Goal: Task Accomplishment & Management: Manage account settings

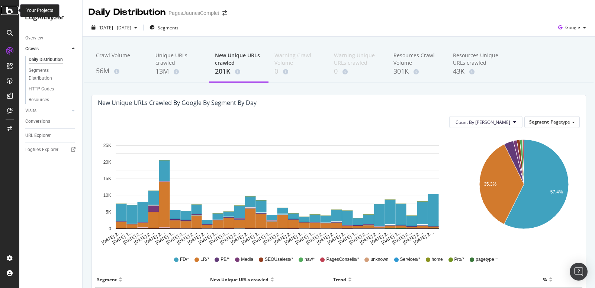
click at [7, 12] on icon at bounding box center [9, 10] width 7 height 9
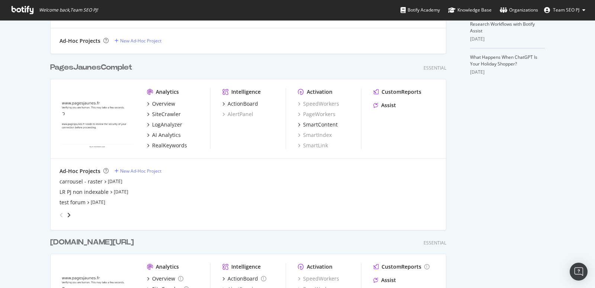
scroll to position [259, 0]
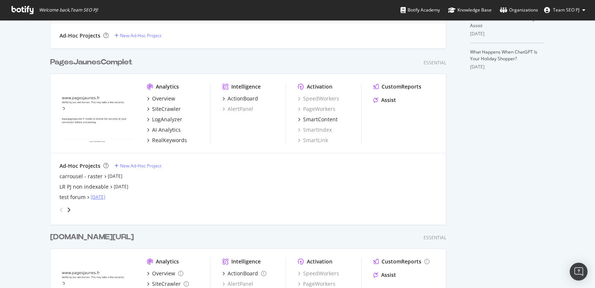
click at [103, 198] on link "Sep 23rd 25" at bounding box center [98, 197] width 15 height 6
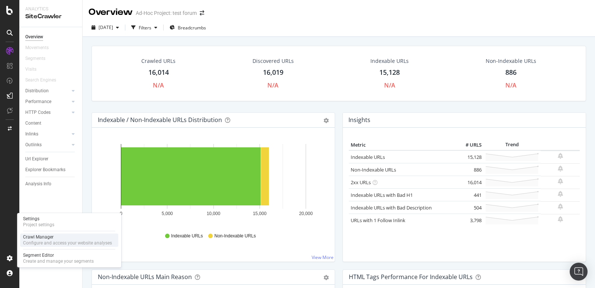
click at [35, 241] on div "Configure and access your website analyses" at bounding box center [67, 243] width 89 height 6
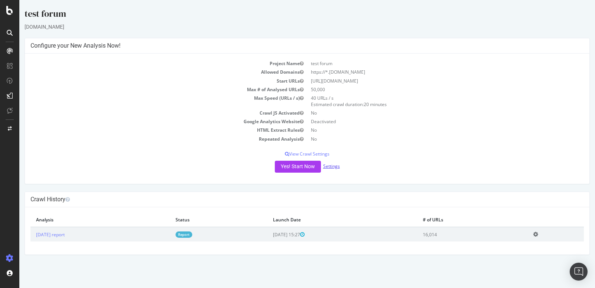
click at [332, 164] on link "Settings" at bounding box center [331, 166] width 17 height 6
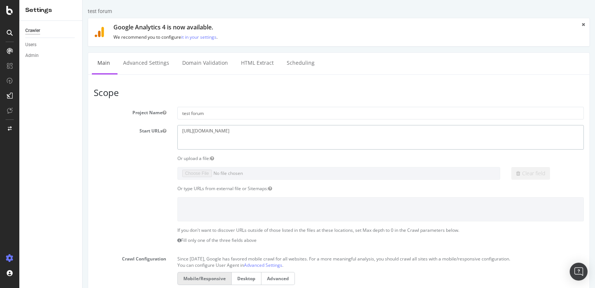
drag, startPoint x: 245, startPoint y: 130, endPoint x: 364, endPoint y: 138, distance: 119.3
click at [364, 138] on textarea "https://forums.pagesjaunes.fr/c/second-oeuvre-amenagements-interieurs-247/15/no…" at bounding box center [380, 137] width 407 height 24
click at [190, 96] on h3 "Scope" at bounding box center [339, 93] width 490 height 10
click at [192, 132] on textarea "https://forums.pagesjaunes.fr/c/second-oeuvre-amenagements-interieurs-247/15/no…" at bounding box center [380, 137] width 407 height 24
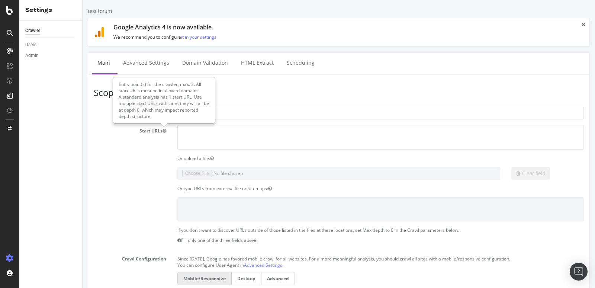
click at [263, 105] on article "Scope Project Name test forum Start URLs https://forums.pagesjaunes.fr/c/second…" at bounding box center [339, 250] width 490 height 325
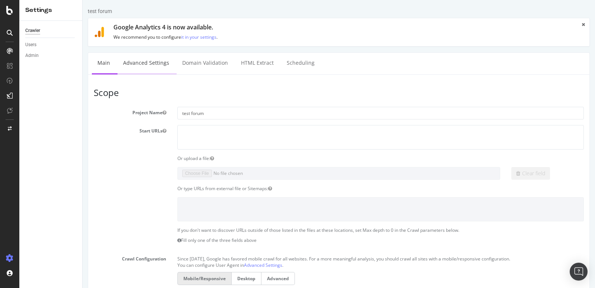
click at [158, 58] on link "Advanced Settings" at bounding box center [146, 63] width 57 height 20
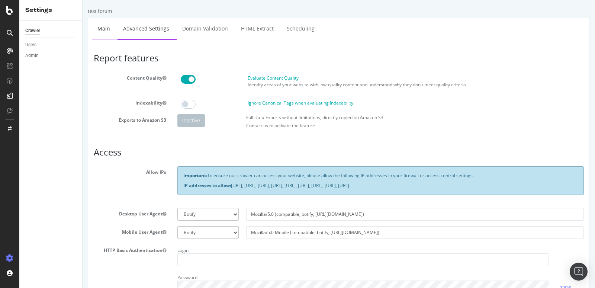
click at [100, 28] on link "Main" at bounding box center [104, 28] width 24 height 20
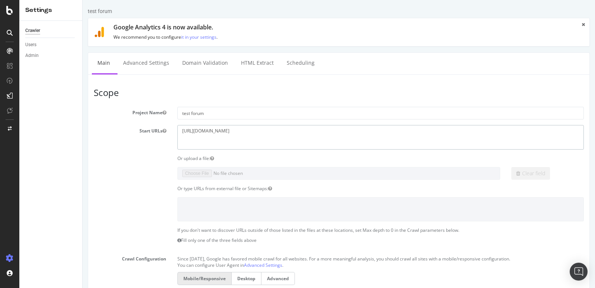
drag, startPoint x: 244, startPoint y: 130, endPoint x: 469, endPoint y: 132, distance: 224.7
click at [469, 132] on textarea "https://forums.pagesjaunes.fr/c/second-oeuvre-amenagements-interieurs-247/15/no…" at bounding box center [380, 137] width 407 height 24
type textarea "https://forums.pagesjaunes.fr"
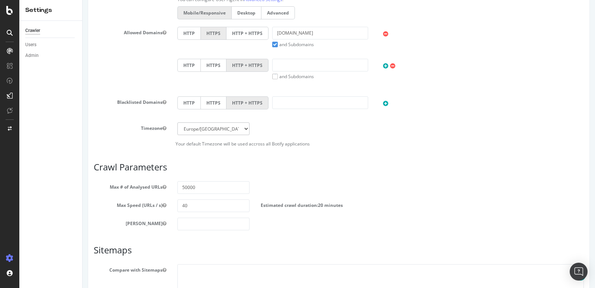
scroll to position [282, 0]
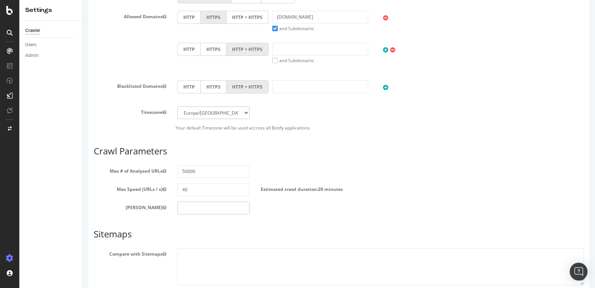
click at [194, 206] on input "number" at bounding box center [213, 208] width 73 height 13
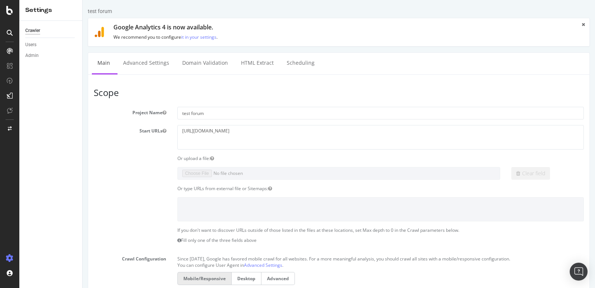
type input "0"
click at [215, 162] on section "Project Name test forum Start URLs https://forums.pagesjaunes.fr/c/second-oeuvr…" at bounding box center [339, 260] width 490 height 306
click at [270, 128] on textarea "https://forums.pagesjaunes.fr/c/second-oeuvre-amenagements-interieurs-247/15/no…" at bounding box center [380, 137] width 407 height 24
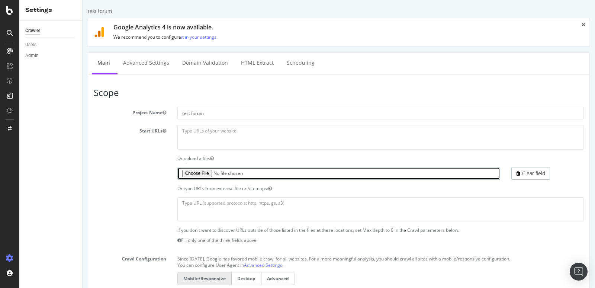
click at [210, 168] on input "file" at bounding box center [338, 173] width 323 height 13
type input "C:\fakepath\test_sc_cible_forums.csv"
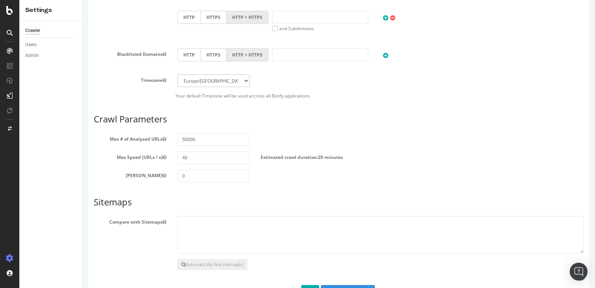
scroll to position [337, 0]
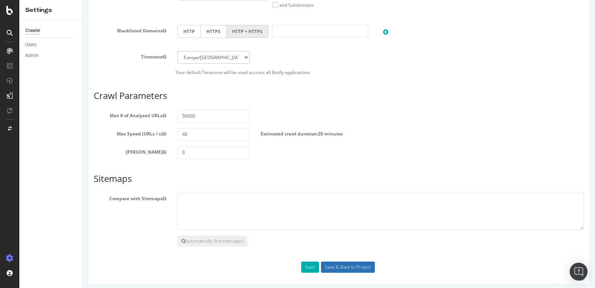
click at [338, 264] on input "Save & Back to Project" at bounding box center [348, 266] width 54 height 11
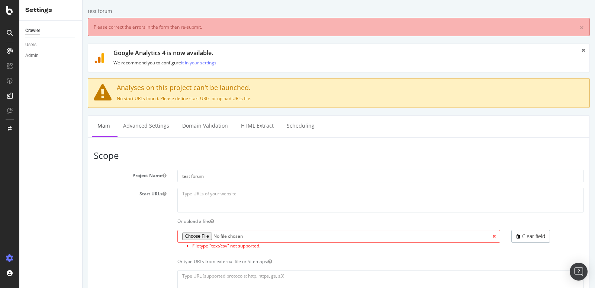
scroll to position [0, 0]
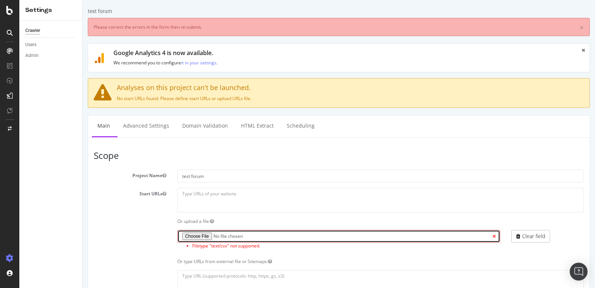
click at [237, 231] on input "file" at bounding box center [338, 236] width 323 height 13
click at [212, 234] on input "file" at bounding box center [338, 236] width 323 height 13
type input "C:\fakepath\test_sc_cible_forums.txt"
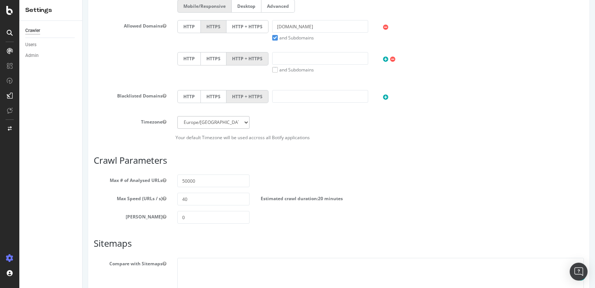
scroll to position [410, 0]
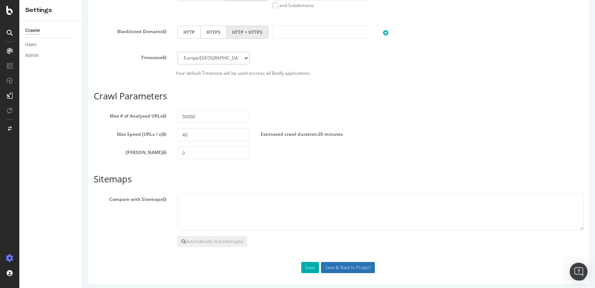
click at [333, 264] on input "Save & Back to Project" at bounding box center [348, 267] width 54 height 11
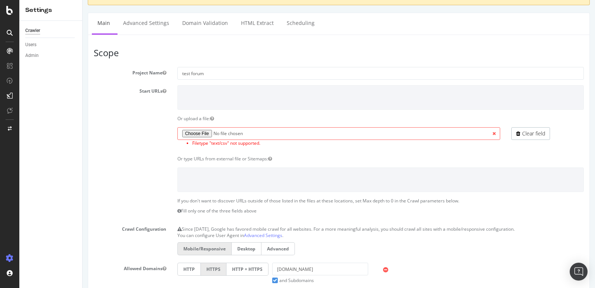
scroll to position [4, 0]
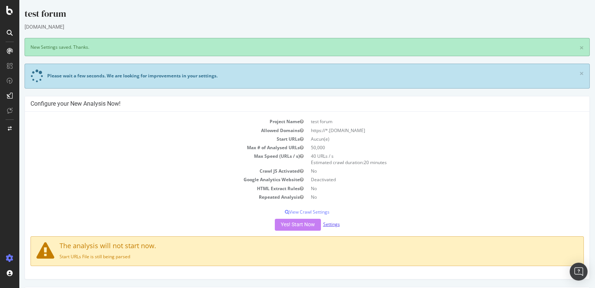
click at [335, 224] on link "Settings" at bounding box center [331, 224] width 17 height 6
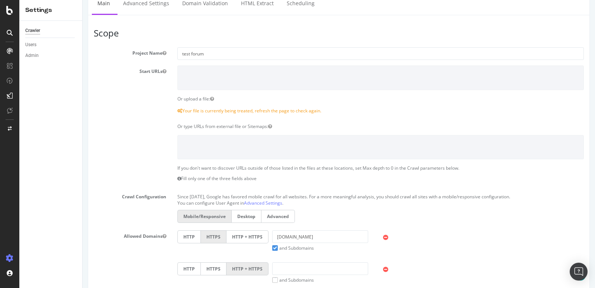
scroll to position [76, 0]
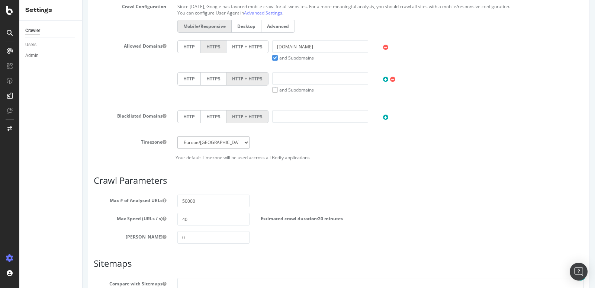
scroll to position [373, 0]
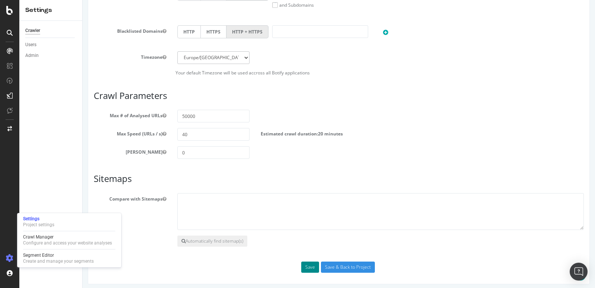
click at [307, 262] on button "Save" at bounding box center [310, 266] width 18 height 11
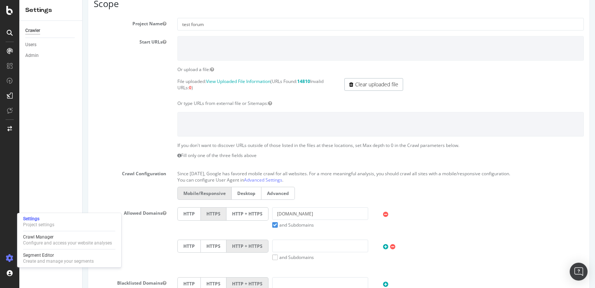
scroll to position [0, 0]
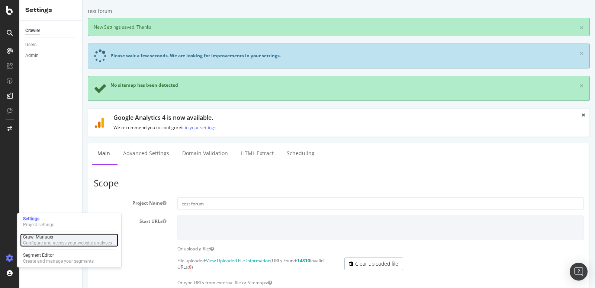
click at [41, 239] on div "Crawl Manager" at bounding box center [67, 237] width 89 height 6
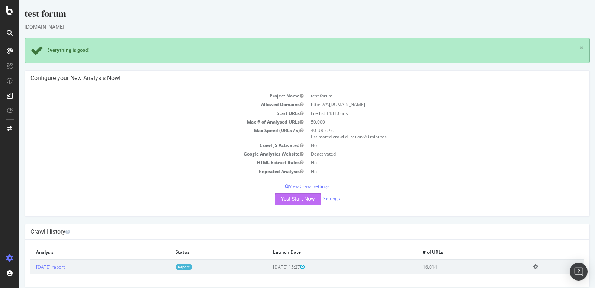
click at [305, 201] on button "Yes! Start Now" at bounding box center [298, 199] width 46 height 12
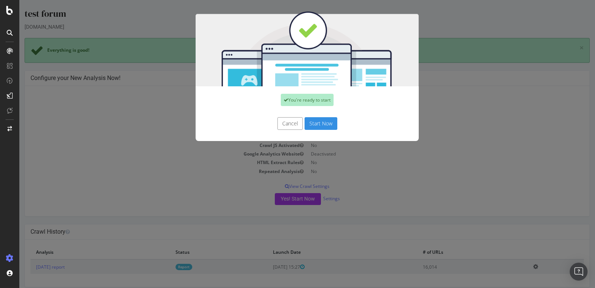
click at [320, 121] on button "Start Now" at bounding box center [321, 123] width 33 height 13
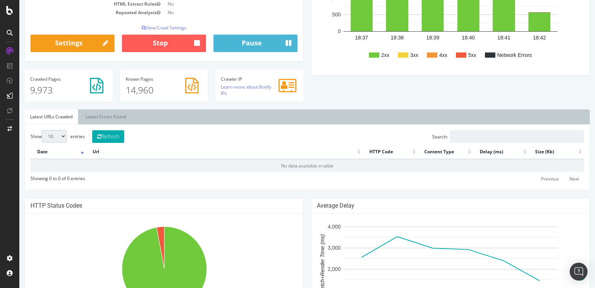
scroll to position [150, 0]
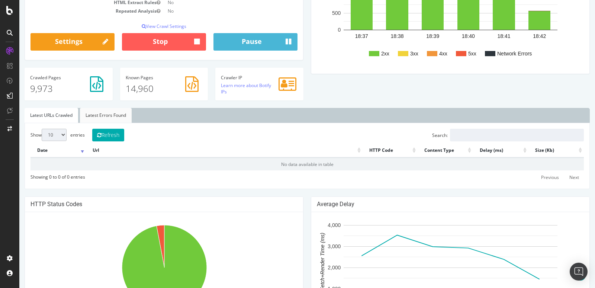
click at [107, 110] on link "Latest Errors Found" at bounding box center [106, 115] width 52 height 15
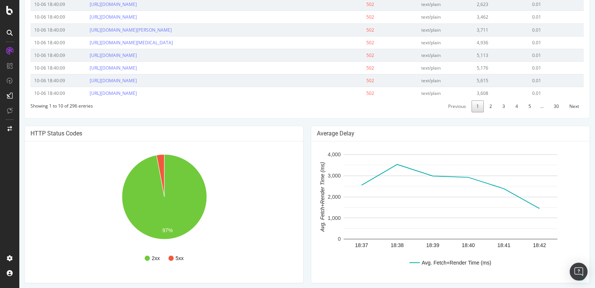
scroll to position [296, 0]
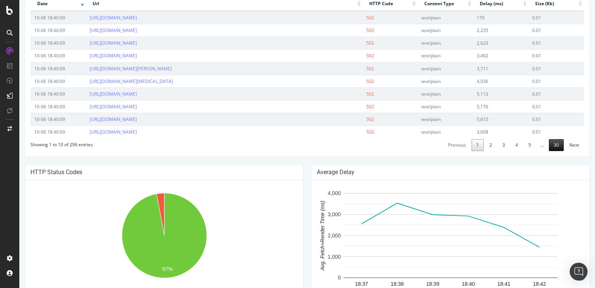
click at [556, 143] on link "30" at bounding box center [556, 145] width 15 height 12
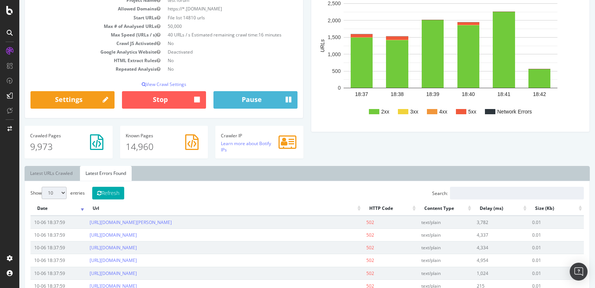
scroll to position [97, 0]
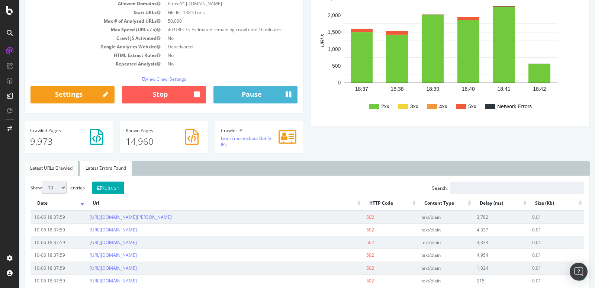
click at [54, 163] on link "Latest URLs Crawled" at bounding box center [52, 168] width 54 height 15
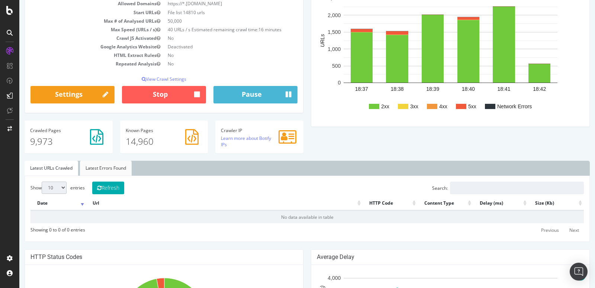
click at [110, 172] on link "Latest Errors Found" at bounding box center [106, 168] width 52 height 15
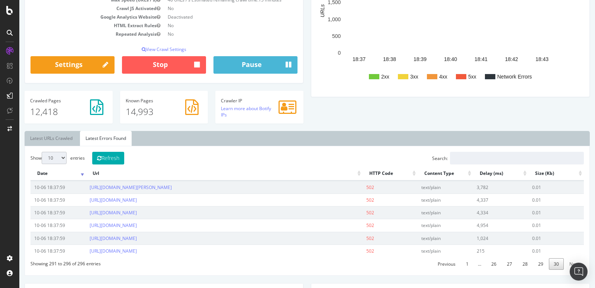
scroll to position [221, 0]
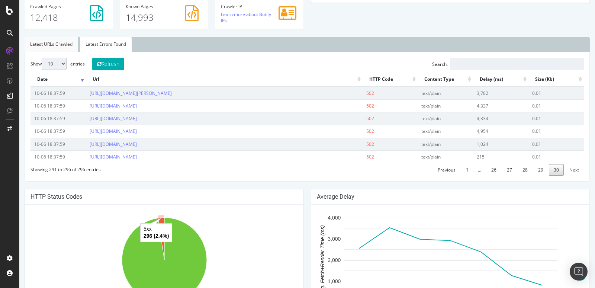
click at [61, 49] on link "Latest URLs Crawled" at bounding box center [52, 44] width 54 height 15
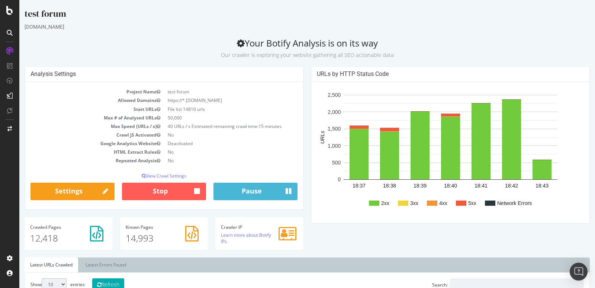
scroll to position [36, 0]
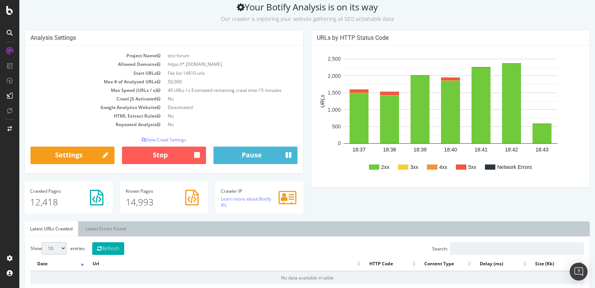
click at [147, 203] on p "14,993" at bounding box center [164, 202] width 77 height 13
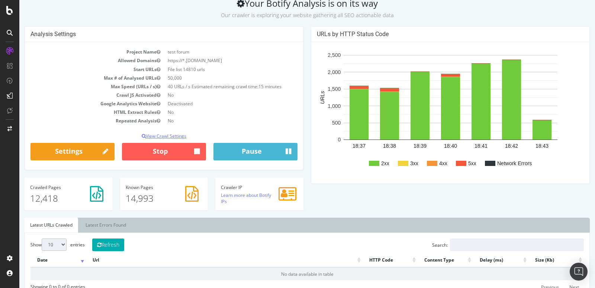
click at [173, 134] on p "View Crawl Settings" at bounding box center [164, 136] width 267 height 6
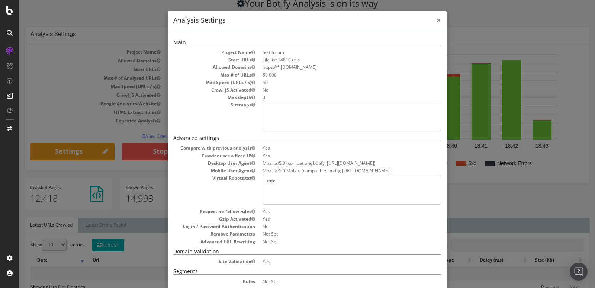
click at [440, 19] on span "×" at bounding box center [439, 20] width 4 height 10
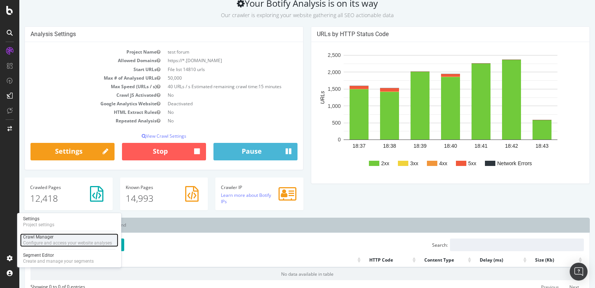
click at [43, 242] on div "Configure and access your website analyses" at bounding box center [67, 243] width 89 height 6
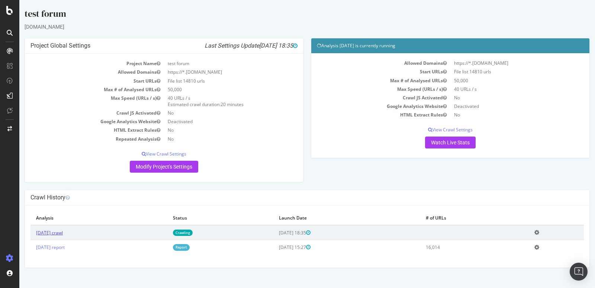
click at [63, 234] on link "2025 Oct. 6th crawl" at bounding box center [49, 232] width 27 height 6
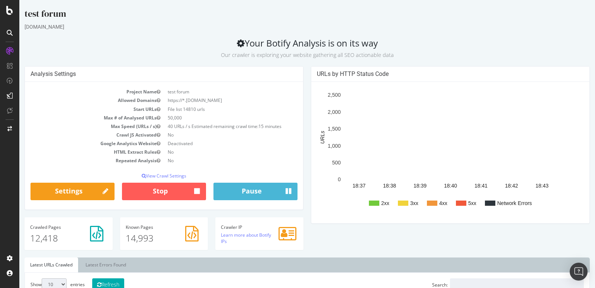
scroll to position [174, 0]
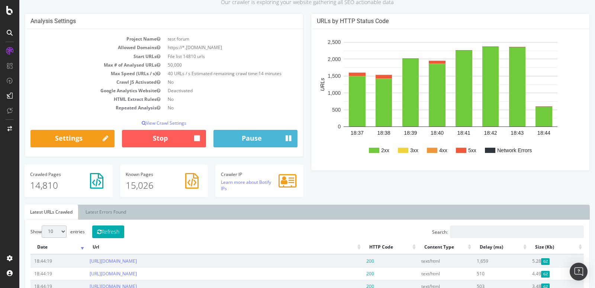
scroll to position [53, 0]
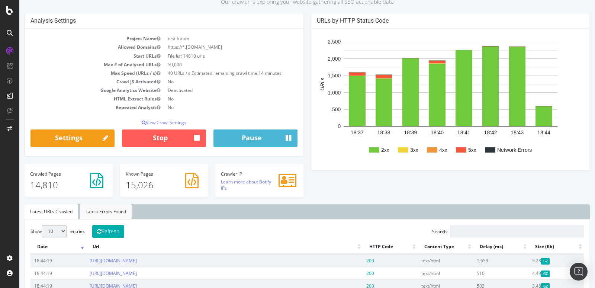
click at [111, 212] on link "Latest Errors Found" at bounding box center [106, 211] width 52 height 15
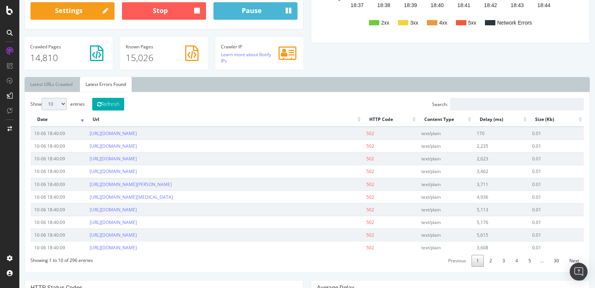
scroll to position [195, 0]
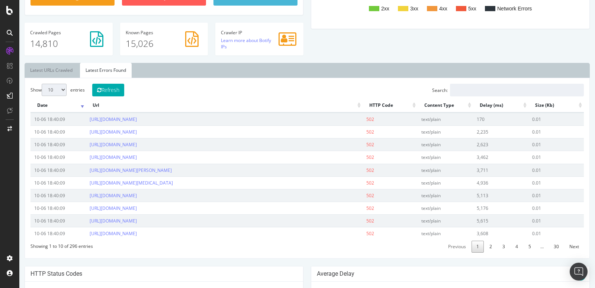
click at [64, 90] on select "10 25 50 100" at bounding box center [54, 90] width 25 height 12
select select "100"
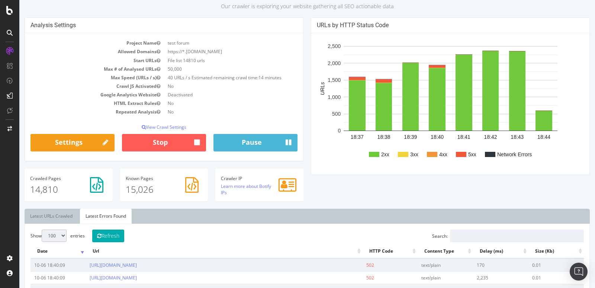
scroll to position [46, 0]
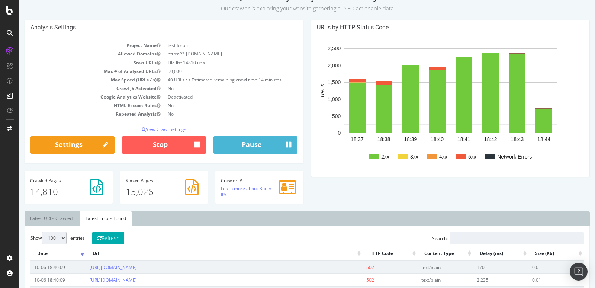
click at [106, 236] on button "Refresh" at bounding box center [108, 238] width 32 height 13
drag, startPoint x: 162, startPoint y: 128, endPoint x: 152, endPoint y: 106, distance: 24.3
click at [152, 106] on div "Project Name test forum Allowed Domains https://*.forums.pagesjaunes.fr Start U…" at bounding box center [164, 99] width 278 height 128
click at [159, 128] on p "View Crawl Settings" at bounding box center [164, 129] width 267 height 6
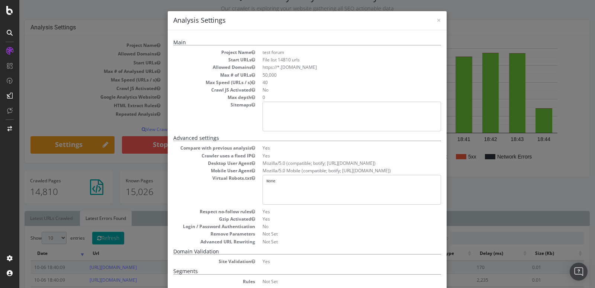
scroll to position [116, 0]
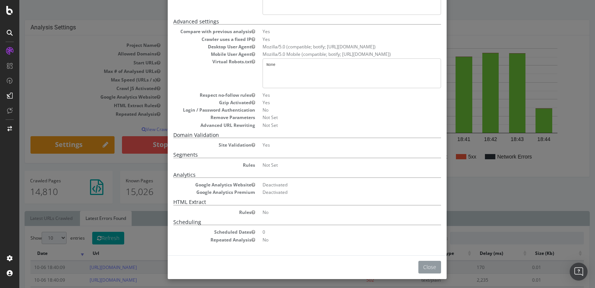
click at [437, 264] on button "Close" at bounding box center [429, 267] width 23 height 13
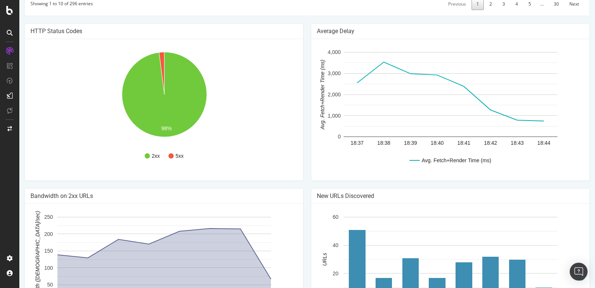
scroll to position [411, 0]
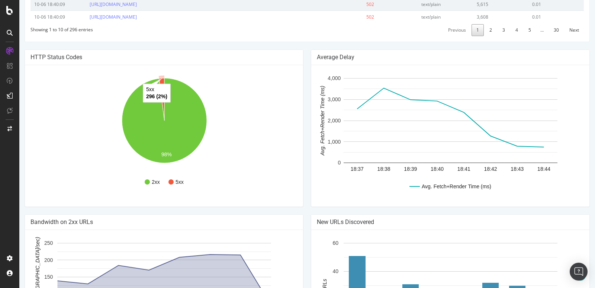
click at [161, 78] on icon "A chart." at bounding box center [161, 99] width 5 height 42
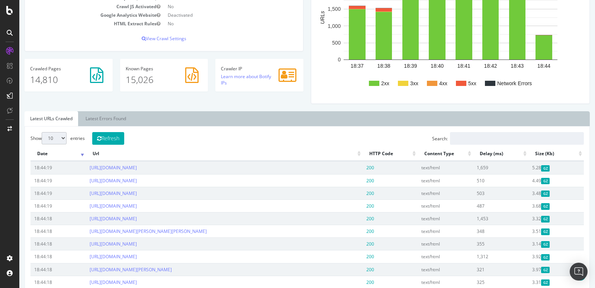
scroll to position [228, 0]
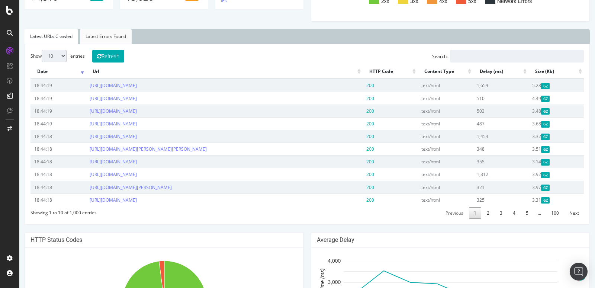
click at [116, 34] on link "Latest Errors Found" at bounding box center [106, 36] width 52 height 15
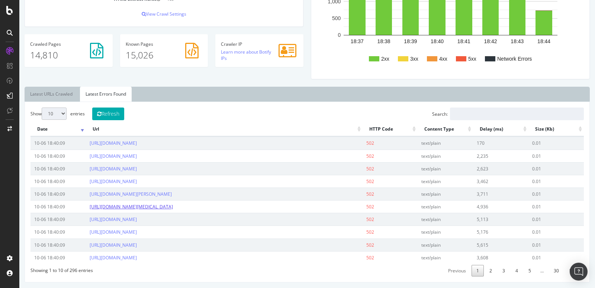
scroll to position [66, 0]
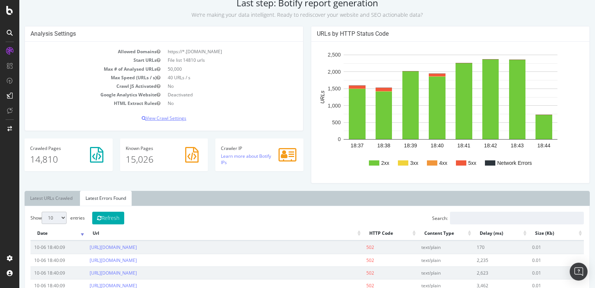
click at [164, 120] on p "View Crawl Settings" at bounding box center [164, 118] width 267 height 6
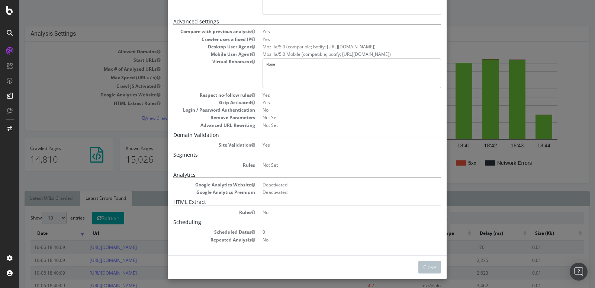
scroll to position [0, 0]
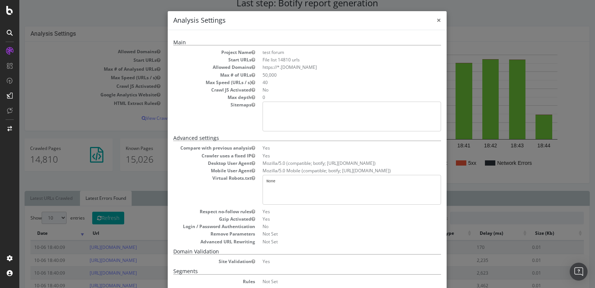
click at [439, 20] on span "×" at bounding box center [439, 20] width 4 height 10
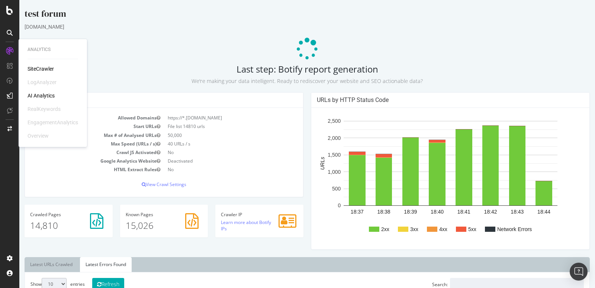
click at [195, 30] on div "[DOMAIN_NAME]" at bounding box center [307, 26] width 565 height 7
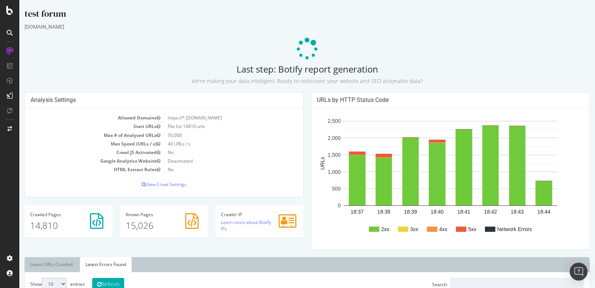
click at [11, 29] on div at bounding box center [10, 33] width 12 height 12
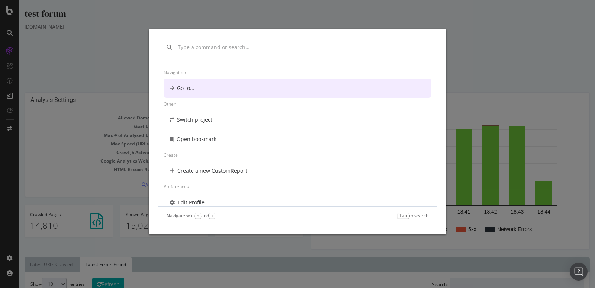
click at [126, 51] on div "Navigation Go to... Other Switch project Open bookmark Create Create a new Cust…" at bounding box center [297, 144] width 595 height 288
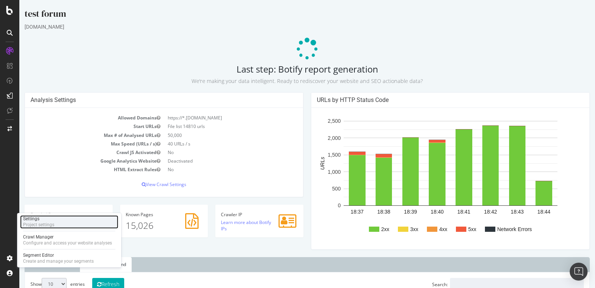
click at [45, 217] on div "Settings" at bounding box center [38, 219] width 31 height 6
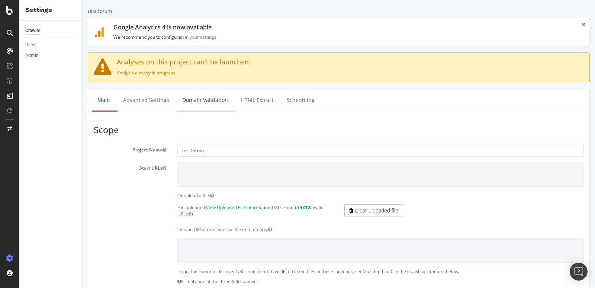
click at [219, 100] on link "Domain Validation" at bounding box center [205, 100] width 57 height 20
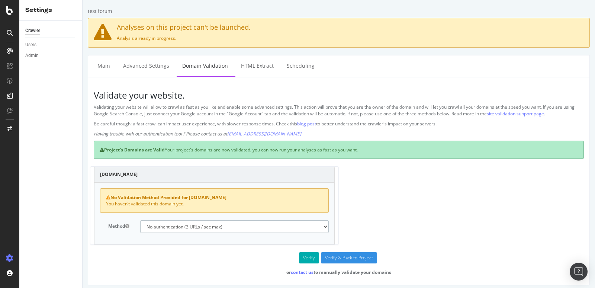
click at [236, 228] on select "No authentication (3 URLs / sec max) DNS Text field (fast!) File's at site root…" at bounding box center [234, 226] width 189 height 13
click at [160, 67] on link "Advanced Settings" at bounding box center [146, 65] width 57 height 20
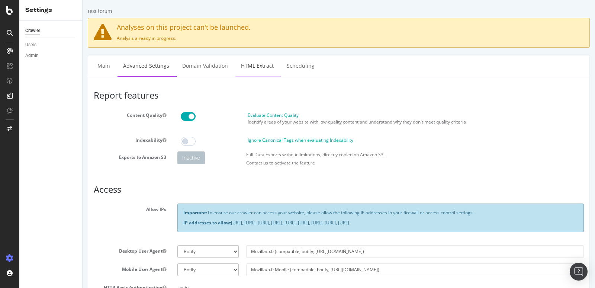
click at [257, 66] on link "HTML Extract" at bounding box center [257, 65] width 44 height 20
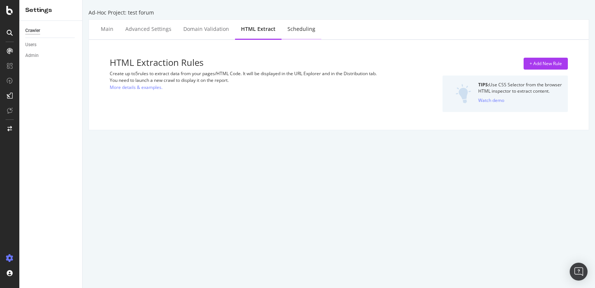
click at [302, 28] on div "Scheduling" at bounding box center [302, 28] width 28 height 7
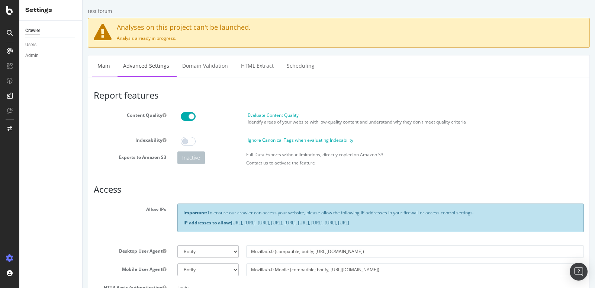
click at [97, 67] on link "Main" at bounding box center [104, 65] width 24 height 20
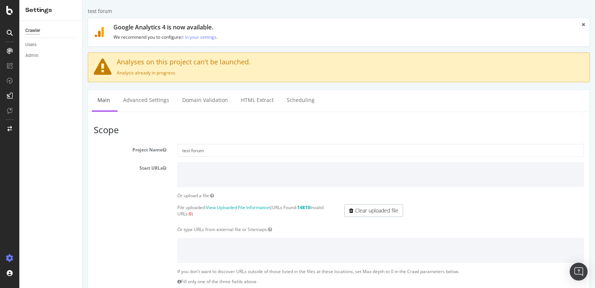
scroll to position [195, 0]
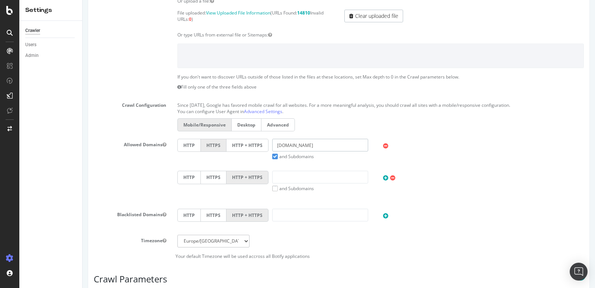
click at [276, 141] on input "[DOMAIN_NAME]" at bounding box center [320, 145] width 96 height 13
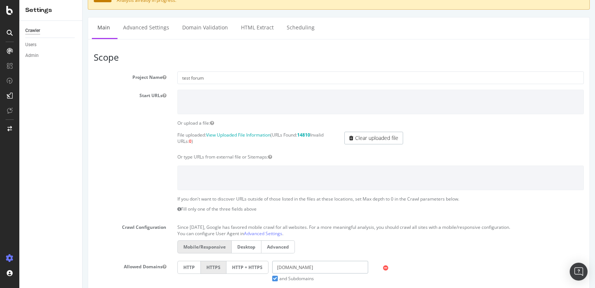
scroll to position [74, 0]
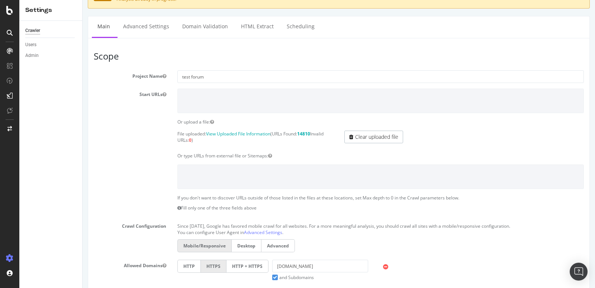
click at [272, 241] on label "Advanced" at bounding box center [277, 245] width 33 height 13
click at [83, 0] on input "Advanced" at bounding box center [83, 0] width 0 height 0
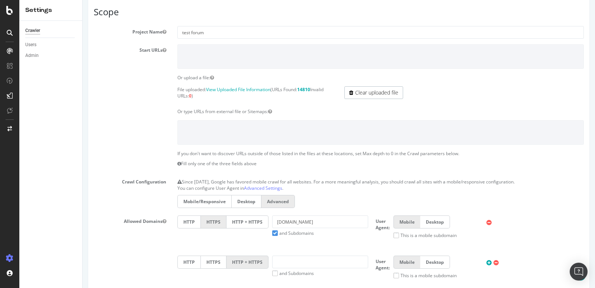
click at [209, 198] on label "Mobile/Responsive" at bounding box center [204, 201] width 54 height 13
click at [83, 0] on input "Mobile/Responsive" at bounding box center [83, 0] width 0 height 0
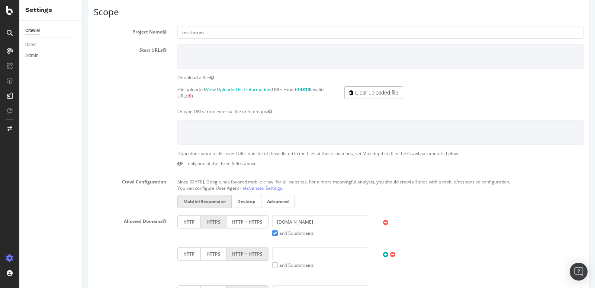
scroll to position [0, 0]
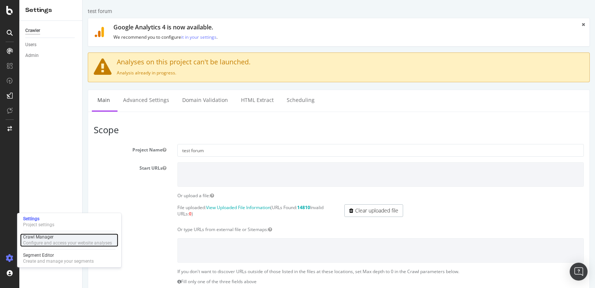
click at [49, 245] on div "Configure and access your website analyses" at bounding box center [67, 243] width 89 height 6
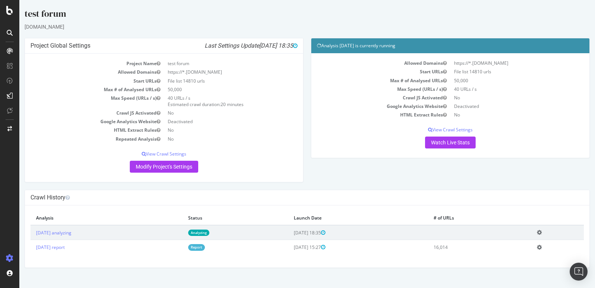
click at [542, 231] on icon at bounding box center [539, 232] width 5 height 6
click at [71, 231] on link "2025 Oct. 6th analyzing" at bounding box center [53, 232] width 35 height 6
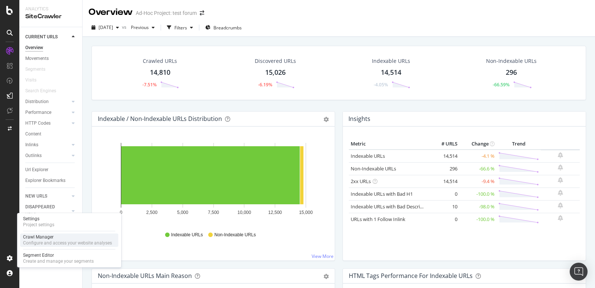
click at [43, 243] on div "Configure and access your website analyses" at bounding box center [67, 243] width 89 height 6
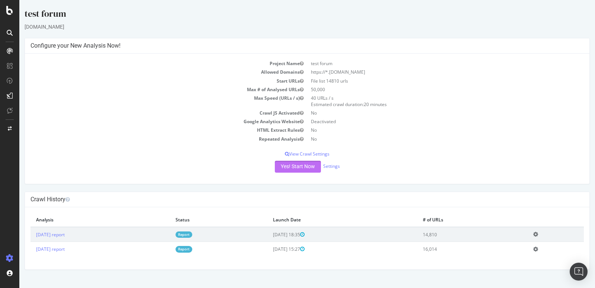
click at [297, 161] on button "Yes! Start Now" at bounding box center [298, 167] width 46 height 12
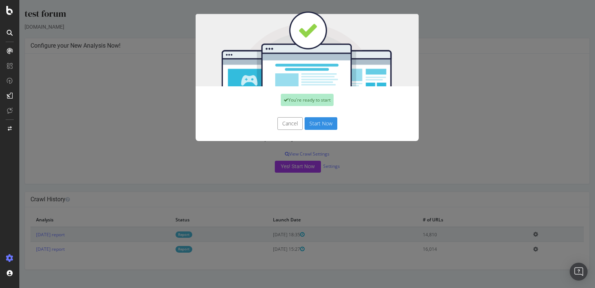
click at [328, 120] on button "Start Now" at bounding box center [321, 123] width 33 height 13
click at [326, 123] on div "Cancel Start Now" at bounding box center [307, 123] width 212 height 13
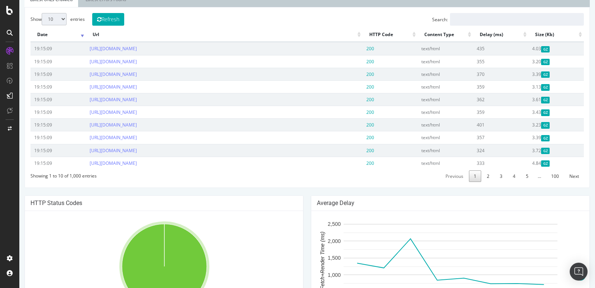
scroll to position [242, 0]
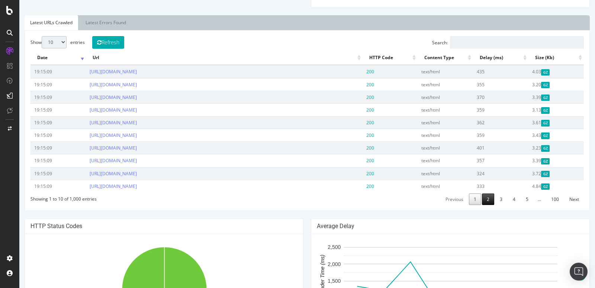
click at [490, 194] on link "2" at bounding box center [488, 199] width 12 height 12
click at [499, 196] on link "3" at bounding box center [501, 199] width 12 height 12
click at [513, 194] on link "4" at bounding box center [514, 199] width 12 height 12
click at [523, 193] on link "5" at bounding box center [527, 199] width 12 height 12
click at [578, 197] on link "Next" at bounding box center [574, 199] width 19 height 12
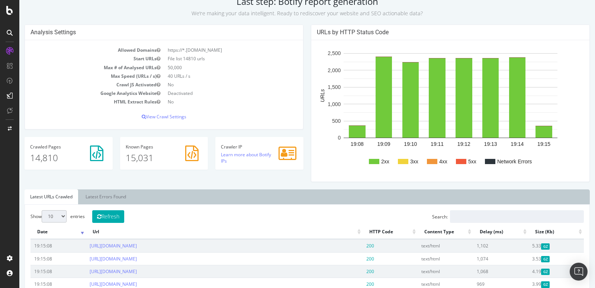
scroll to position [0, 0]
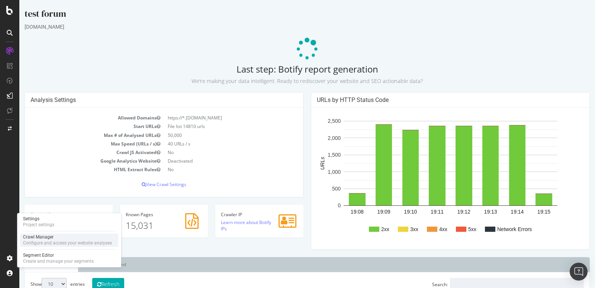
click at [32, 244] on div "Configure and access your website analyses" at bounding box center [67, 243] width 89 height 6
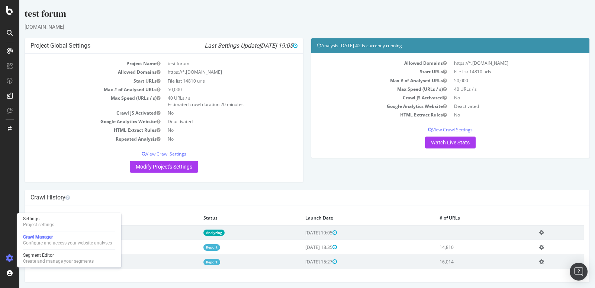
click at [468, 248] on td "14,810" at bounding box center [483, 247] width 99 height 15
click at [220, 246] on link "Report" at bounding box center [211, 247] width 17 height 6
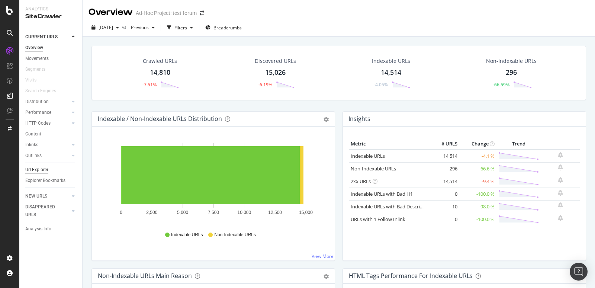
click at [42, 171] on div "Url Explorer" at bounding box center [36, 170] width 23 height 8
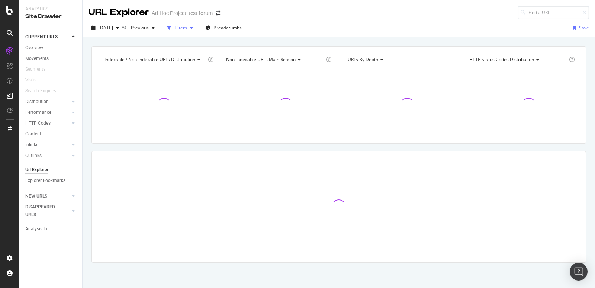
click at [187, 27] on div "Filters" at bounding box center [180, 28] width 13 height 6
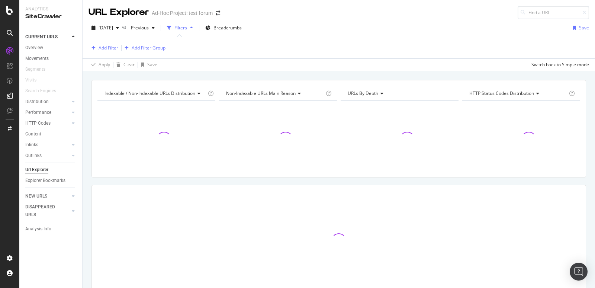
click at [108, 48] on div "Add Filter" at bounding box center [109, 48] width 20 height 6
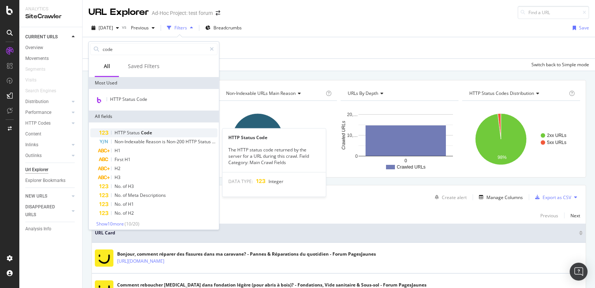
type input "code"
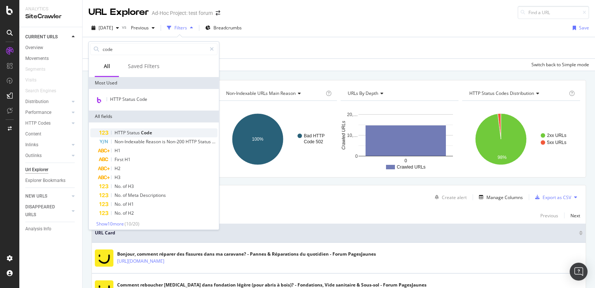
click at [131, 131] on span "Status" at bounding box center [134, 132] width 14 height 6
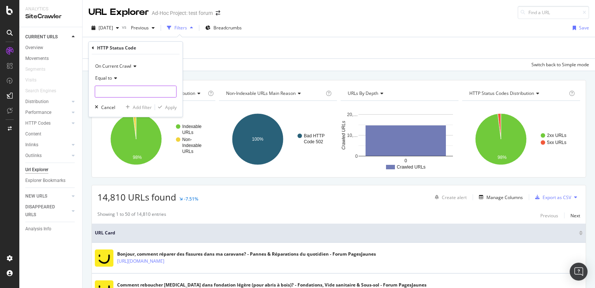
click at [118, 91] on input "number" at bounding box center [136, 92] width 82 height 12
click at [119, 107] on span "502" at bounding box center [126, 109] width 58 height 6
type input "502"
click at [175, 105] on div "Apply" at bounding box center [171, 107] width 12 height 6
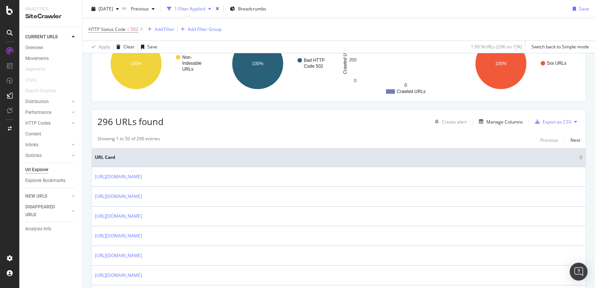
scroll to position [97, 0]
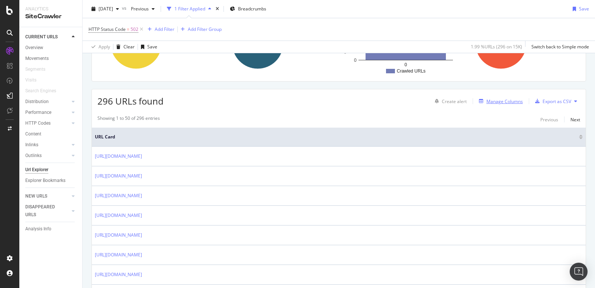
click at [508, 100] on div "Manage Columns" at bounding box center [505, 101] width 36 height 6
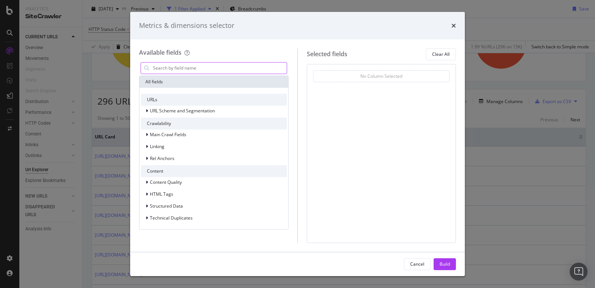
click at [177, 70] on input "modal" at bounding box center [219, 67] width 135 height 11
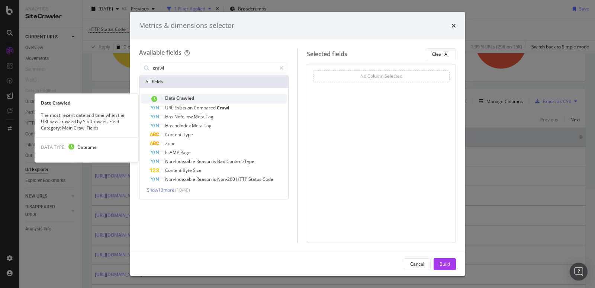
type input "crawl"
click at [185, 100] on span "Crawled" at bounding box center [185, 98] width 18 height 6
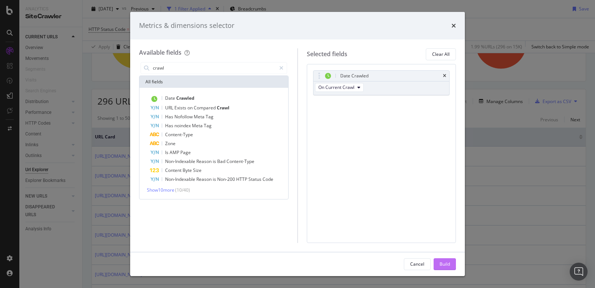
click at [446, 263] on div "Build" at bounding box center [445, 264] width 10 height 6
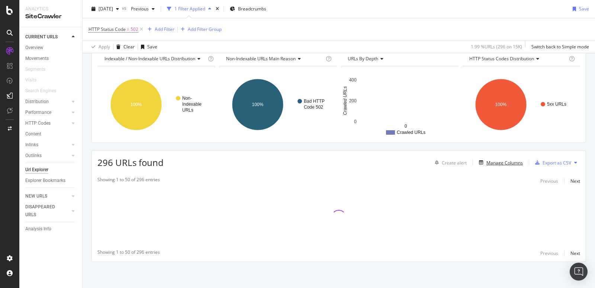
scroll to position [34, 0]
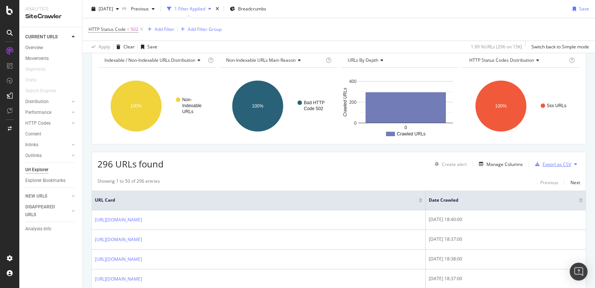
click at [566, 163] on div "Export as CSV" at bounding box center [557, 164] width 29 height 6
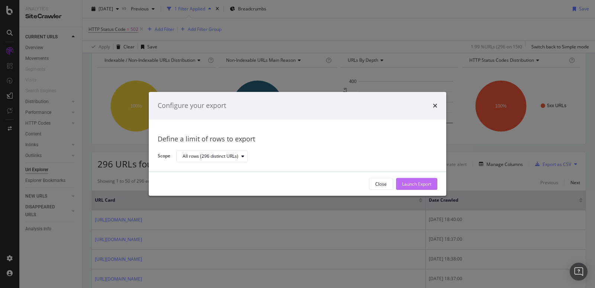
click at [423, 183] on div "Launch Export" at bounding box center [416, 184] width 29 height 6
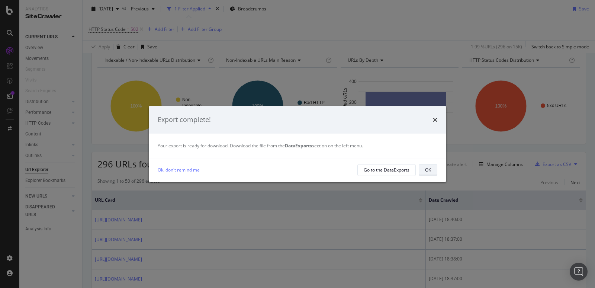
click at [431, 171] on div "OK" at bounding box center [428, 170] width 6 height 6
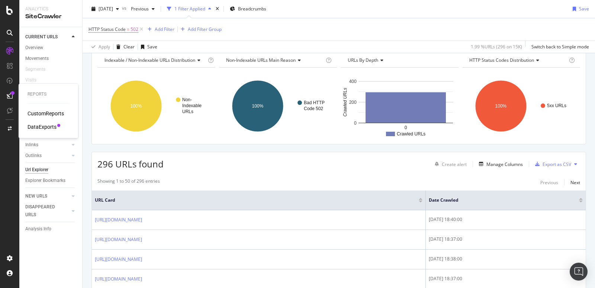
click at [42, 123] on div "DataExports" at bounding box center [42, 126] width 29 height 7
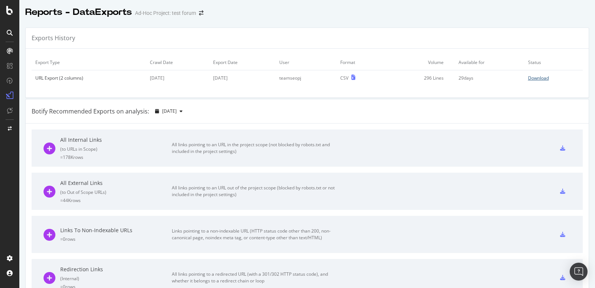
click at [540, 77] on div "Download" at bounding box center [538, 78] width 21 height 6
